Goal: Task Accomplishment & Management: Manage account settings

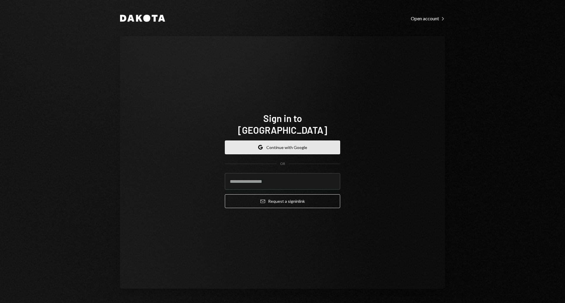
click at [297, 141] on button "Google Continue with Google" at bounding box center [282, 148] width 115 height 14
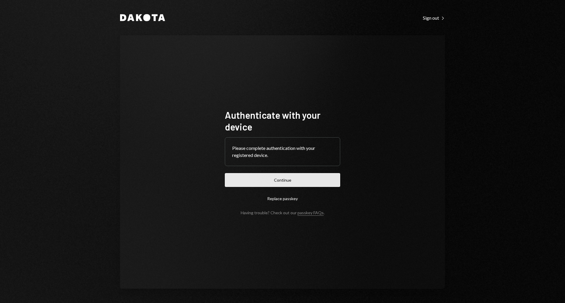
click at [289, 180] on button "Continue" at bounding box center [282, 180] width 115 height 14
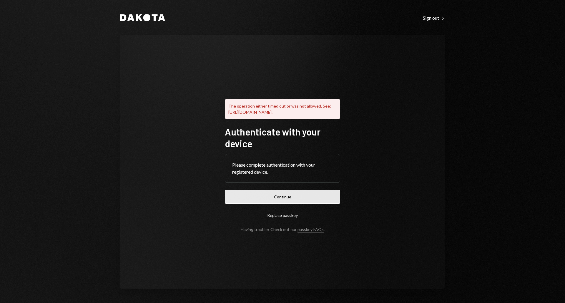
click at [275, 198] on button "Continue" at bounding box center [282, 197] width 115 height 14
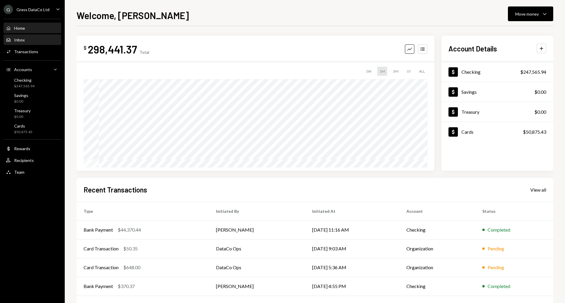
click at [36, 42] on div "Inbox Inbox" at bounding box center [32, 39] width 53 height 5
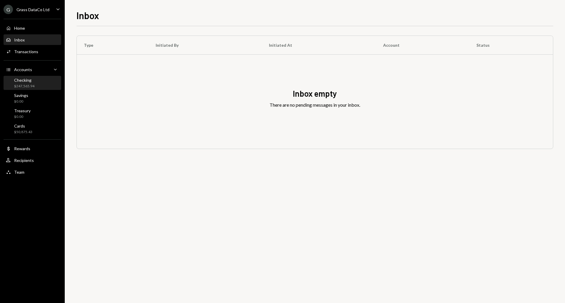
click at [27, 77] on div "Checking $247,565.94" at bounding box center [32, 83] width 53 height 14
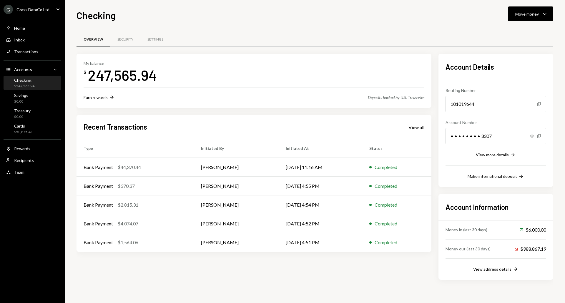
click at [41, 16] on div "Home Home Inbox Inbox Activities Transactions Accounts Accounts Caret Down Chec…" at bounding box center [32, 96] width 65 height 163
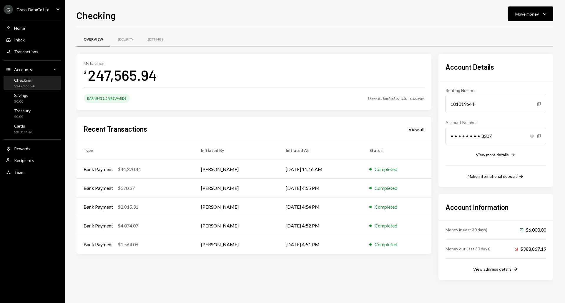
click at [42, 12] on div "Grass DataCo Ltd" at bounding box center [32, 9] width 33 height 5
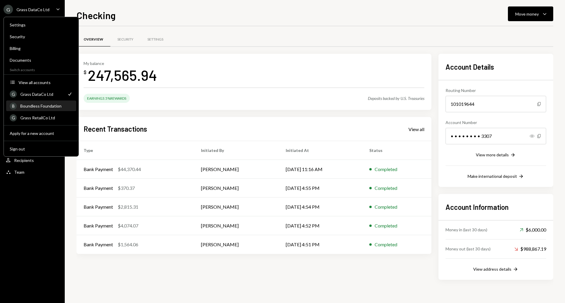
click at [49, 106] on div "Boundless Foundation" at bounding box center [46, 106] width 52 height 5
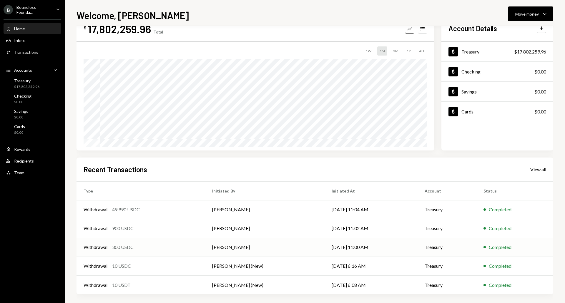
scroll to position [23, 0]
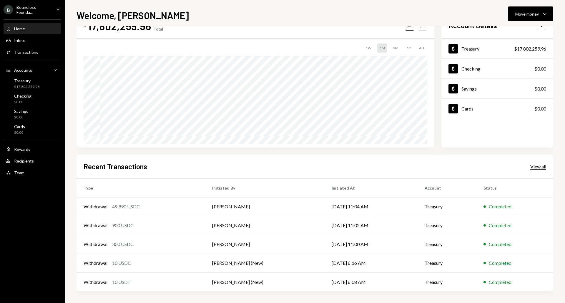
click at [535, 166] on div "View all" at bounding box center [538, 167] width 16 height 6
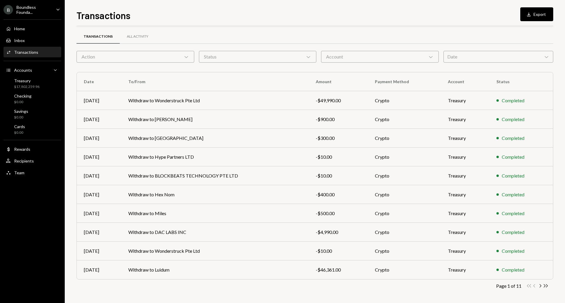
scroll to position [4, 0]
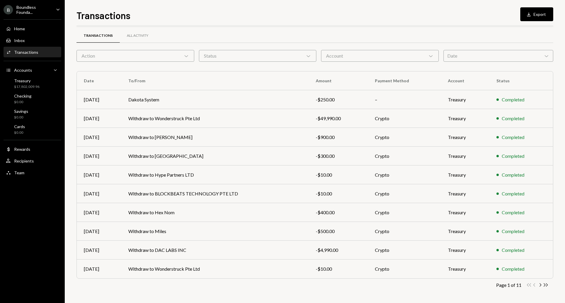
click at [206, 16] on div "Transactions Download Export" at bounding box center [314, 14] width 476 height 13
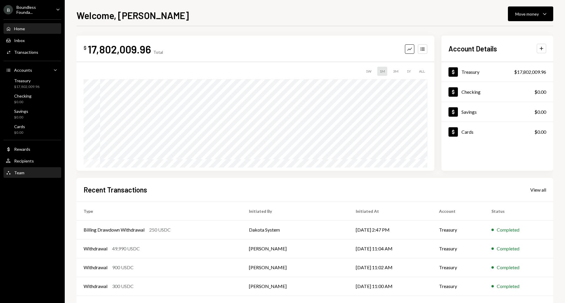
click at [22, 171] on div "Team" at bounding box center [19, 172] width 10 height 5
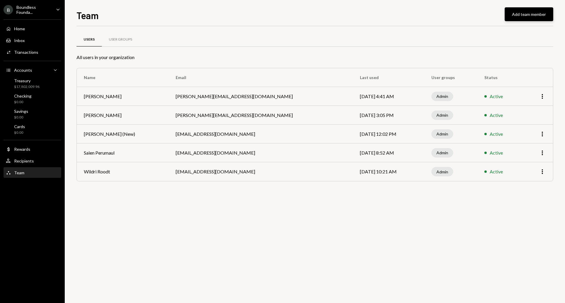
click at [534, 12] on button "Add team member" at bounding box center [528, 14] width 49 height 14
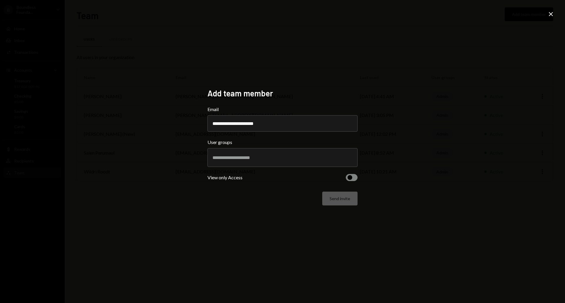
type input "**********"
click at [240, 159] on input "text" at bounding box center [282, 157] width 140 height 5
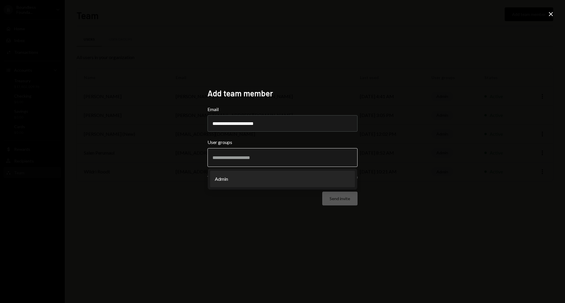
click at [219, 181] on li "Admin" at bounding box center [282, 179] width 145 height 16
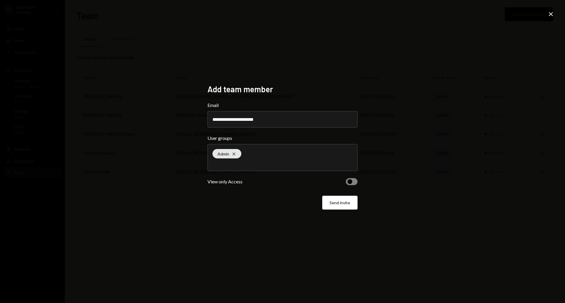
click at [351, 182] on span "button" at bounding box center [349, 181] width 5 height 5
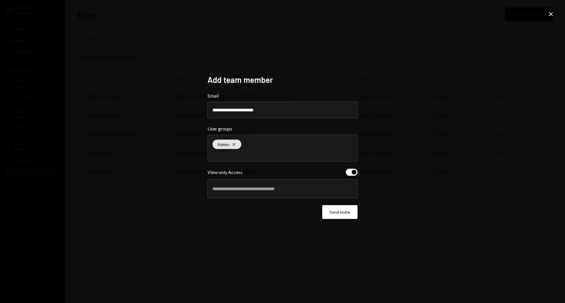
click at [274, 183] on div at bounding box center [282, 188] width 140 height 15
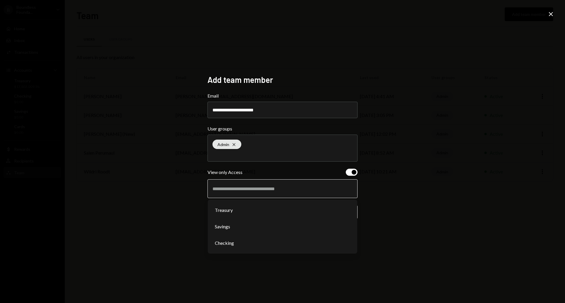
click at [232, 213] on li "Treasury" at bounding box center [282, 210] width 145 height 16
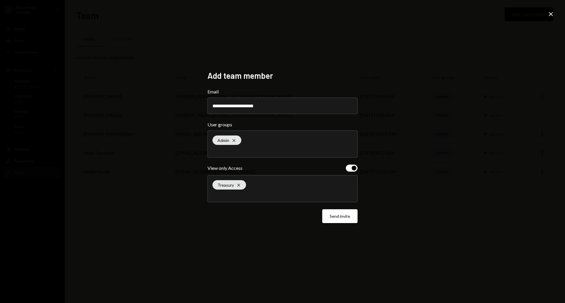
click at [239, 200] on div "Treasury Cross" at bounding box center [282, 189] width 140 height 26
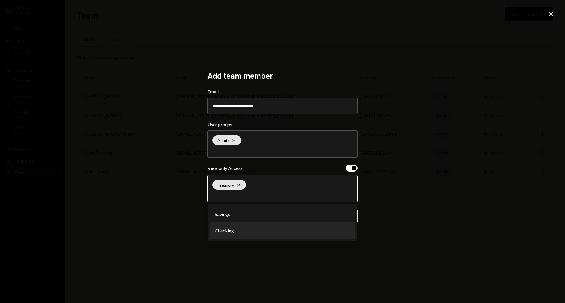
click at [226, 224] on li "Checking" at bounding box center [282, 231] width 145 height 16
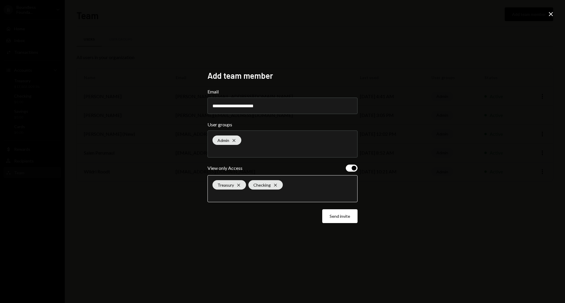
click at [234, 196] on input "text" at bounding box center [282, 194] width 140 height 5
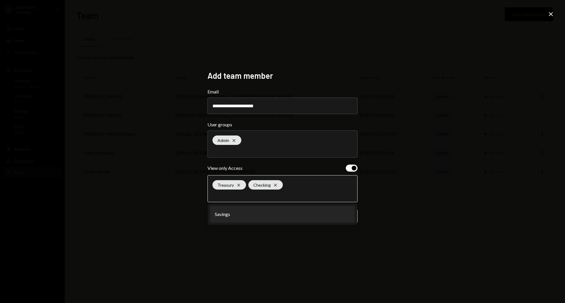
click at [226, 217] on li "Savings" at bounding box center [282, 214] width 145 height 16
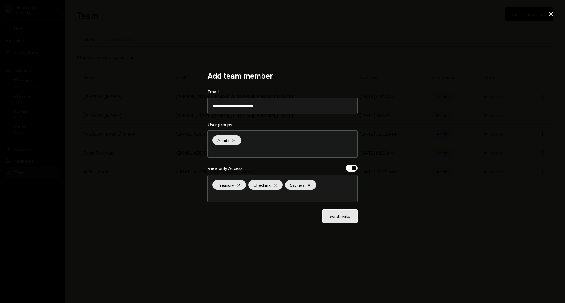
click at [327, 219] on button "Send invite" at bounding box center [339, 216] width 35 height 14
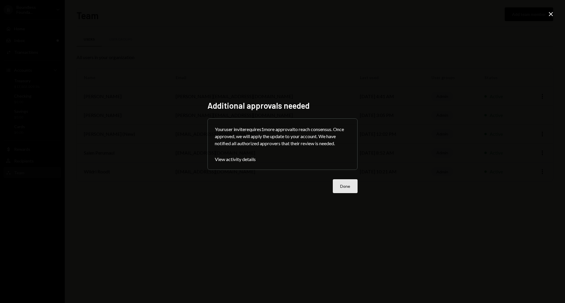
click at [354, 183] on button "Done" at bounding box center [345, 186] width 25 height 14
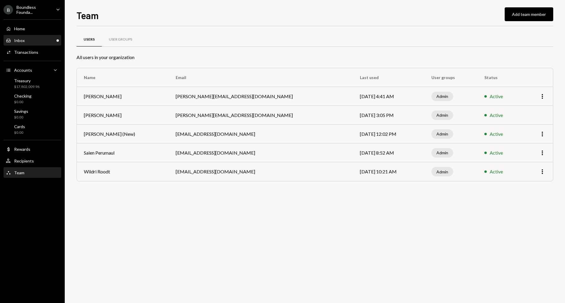
click at [32, 44] on div "Inbox Inbox" at bounding box center [32, 41] width 53 height 10
